Goal: Use online tool/utility: Utilize a website feature to perform a specific function

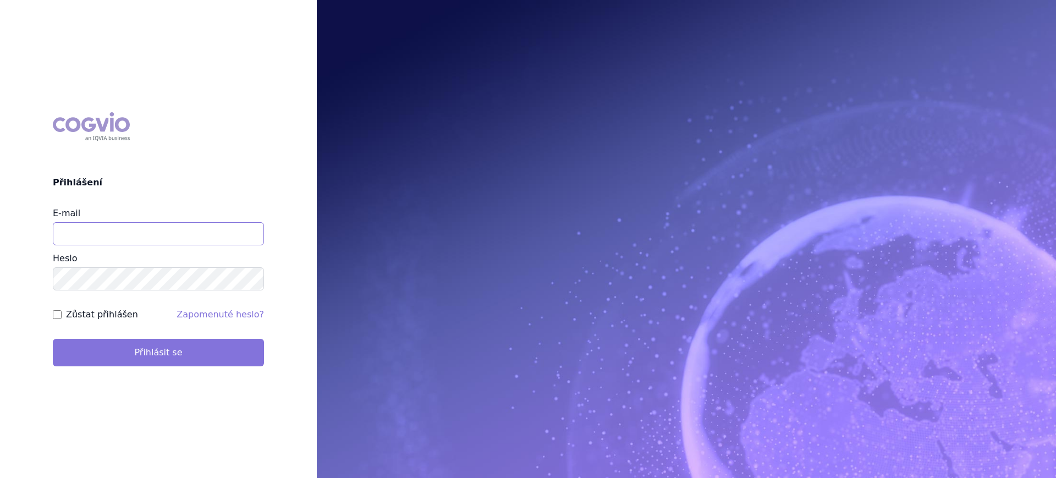
type input "lucie.sichtova@medochemie.com"
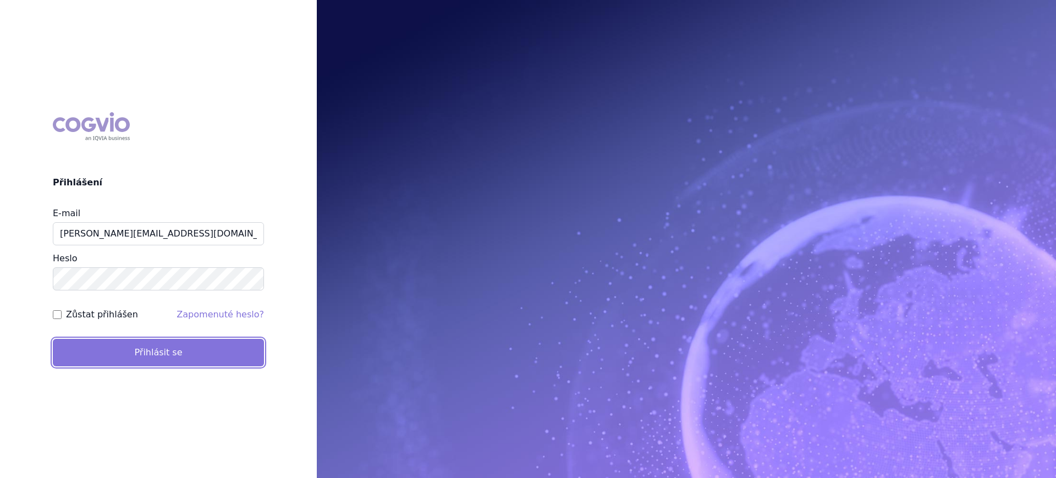
click at [147, 349] on button "Přihlásit se" at bounding box center [158, 353] width 211 height 28
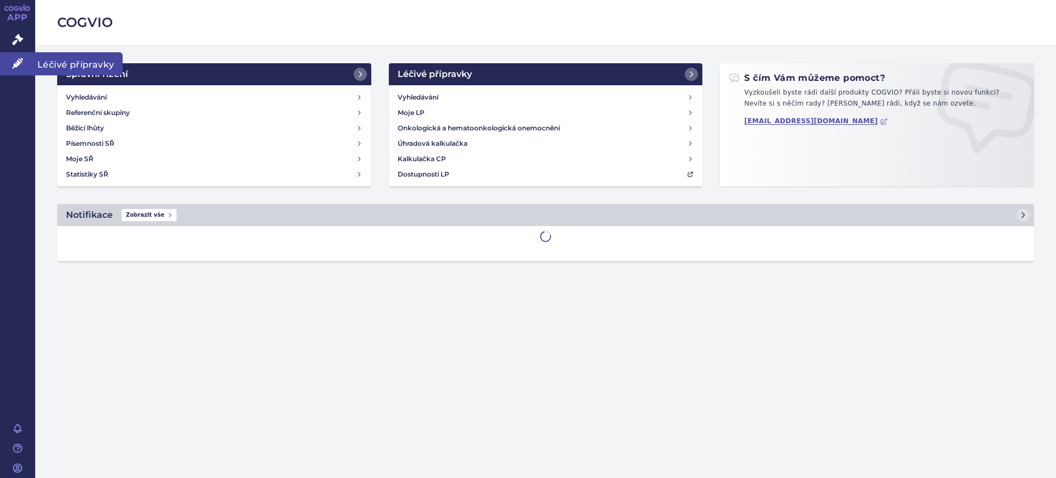
click at [14, 65] on icon at bounding box center [17, 63] width 11 height 11
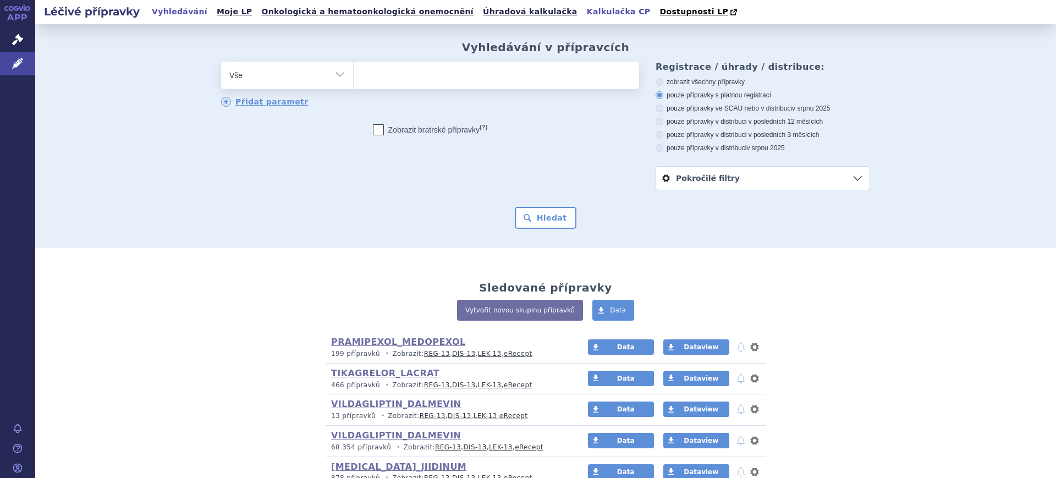
click at [584, 18] on link "Kalkulačka CP" at bounding box center [619, 11] width 70 height 15
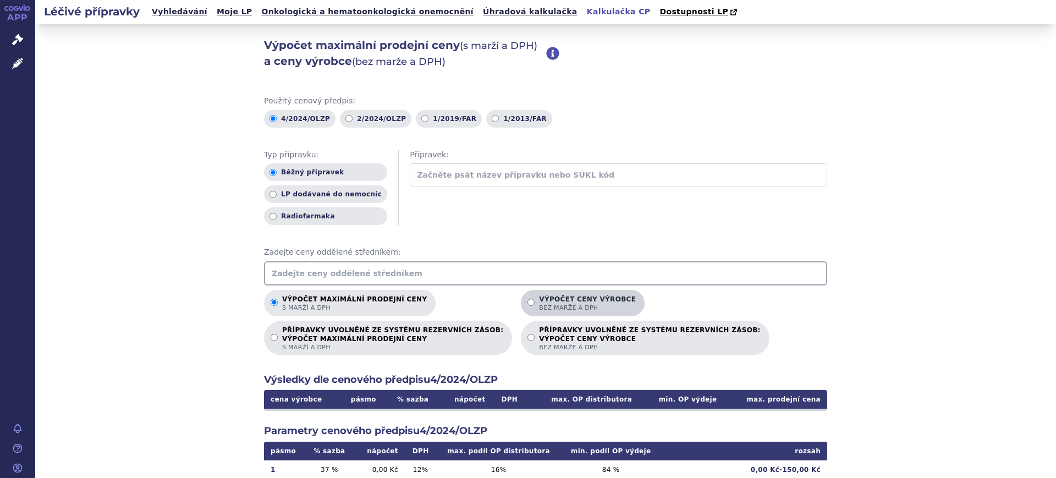
click at [539, 309] on span "bez marže a DPH" at bounding box center [587, 308] width 97 height 8
click at [535, 306] on input "Výpočet ceny výrobce bez marže a DPH" at bounding box center [531, 302] width 7 height 7
radio input "true"
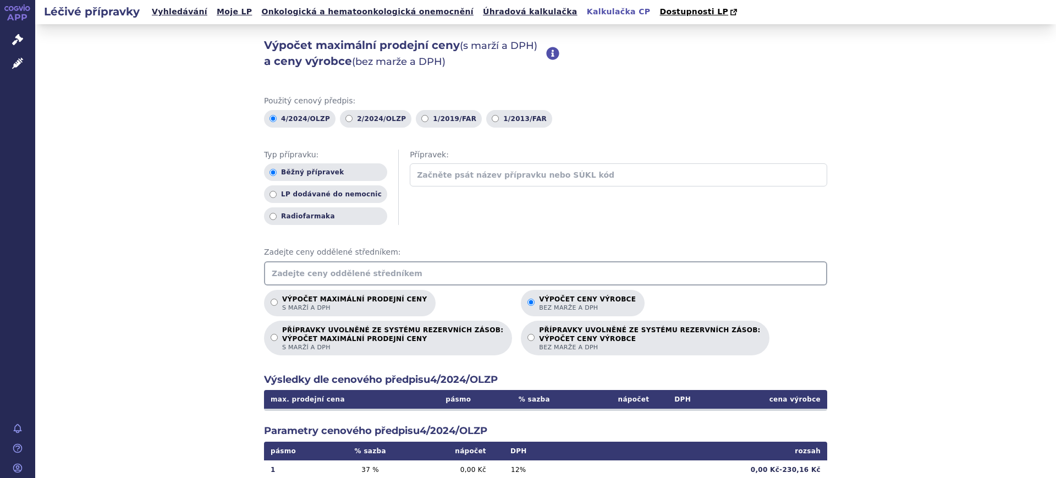
click at [454, 278] on input "text" at bounding box center [545, 273] width 563 height 24
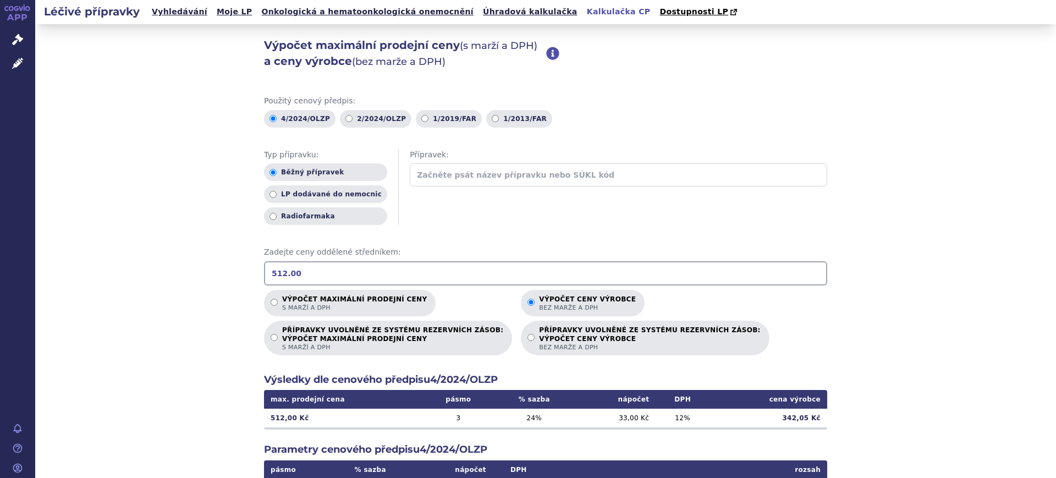
drag, startPoint x: 296, startPoint y: 273, endPoint x: 154, endPoint y: 262, distance: 142.3
click at [154, 262] on div "Výpočet maximální prodejní ceny (s marží a DPH) a ceny výrobce (bez marže a DPH…" at bounding box center [545, 345] width 1021 height 642
type input "342.05"
click at [287, 305] on span "s marží a DPH" at bounding box center [354, 308] width 145 height 8
click at [278, 305] on input "Výpočet maximální prodejní ceny s marží a DPH" at bounding box center [274, 302] width 7 height 7
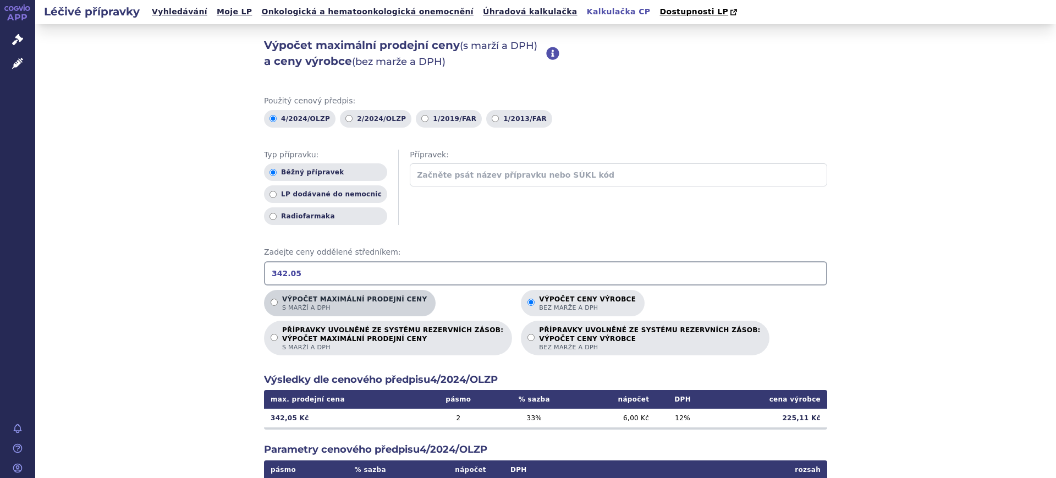
radio input "true"
